Goal: Check status: Check status

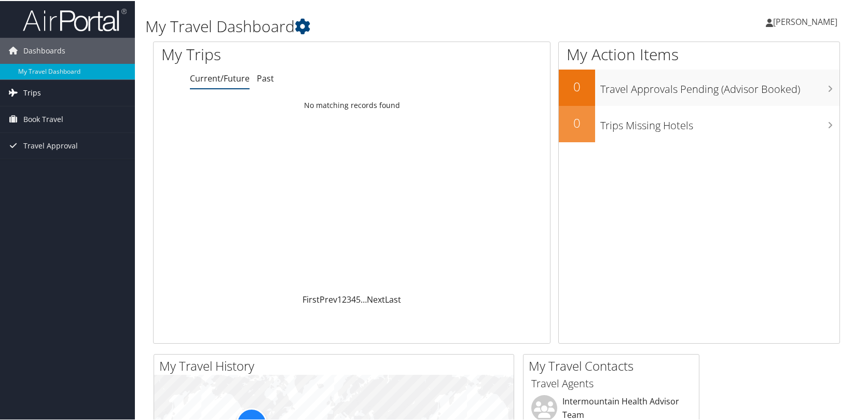
click at [31, 89] on span "Trips" at bounding box center [32, 92] width 18 height 26
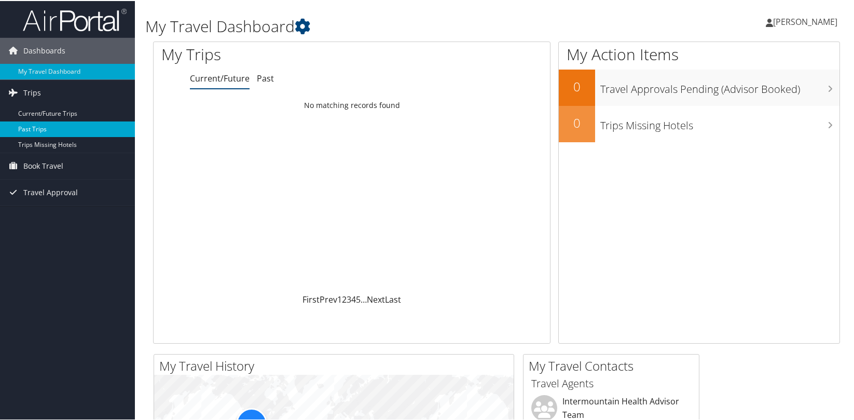
click at [36, 129] on link "Past Trips" at bounding box center [67, 128] width 135 height 16
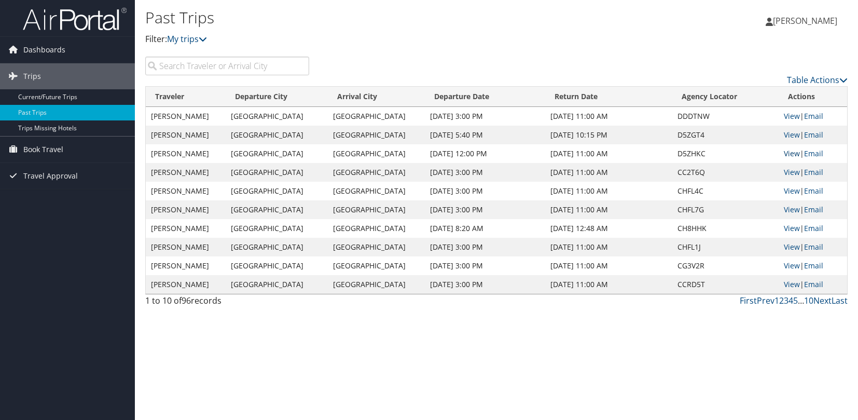
click at [789, 153] on link "View" at bounding box center [792, 153] width 16 height 10
click at [788, 135] on link "View" at bounding box center [792, 135] width 16 height 10
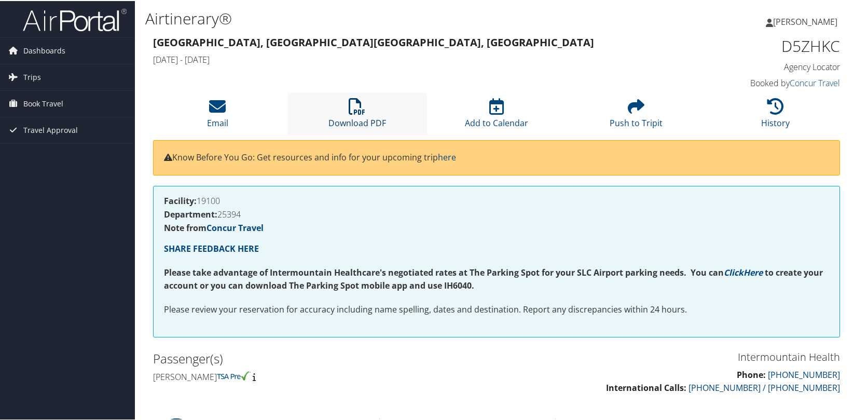
click at [354, 113] on icon at bounding box center [356, 105] width 17 height 17
click at [635, 33] on div "Milwaukee, WI Milwaukee, WI Mon 08 Sep 2025 - Tue 09 Sep 2025" at bounding box center [408, 51] width 527 height 36
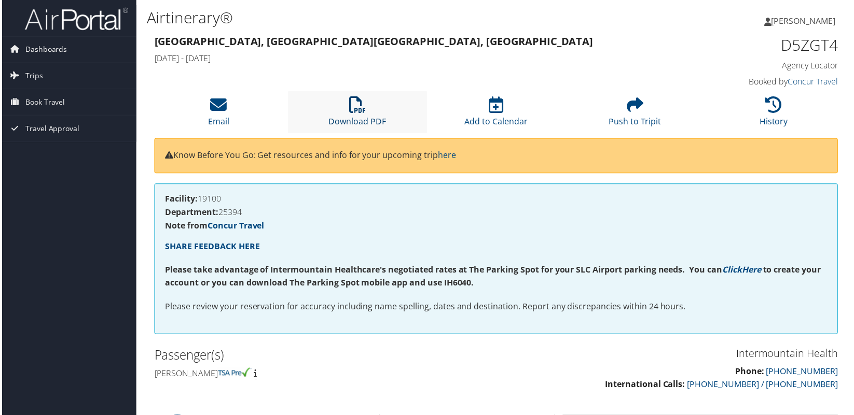
click at [362, 109] on icon at bounding box center [356, 105] width 17 height 17
